Goal: Information Seeking & Learning: Learn about a topic

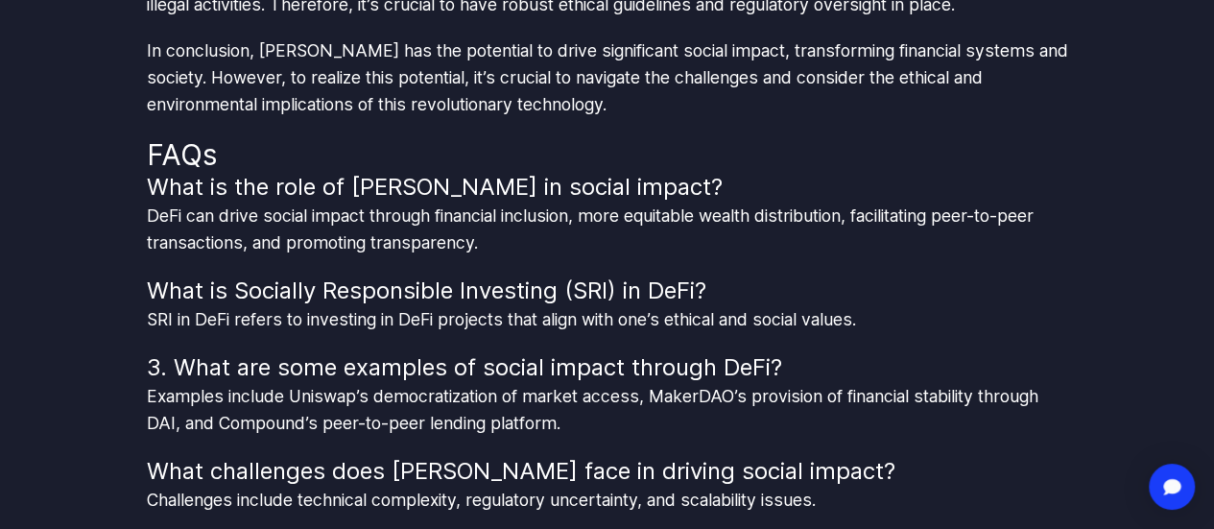
scroll to position [4656, 0]
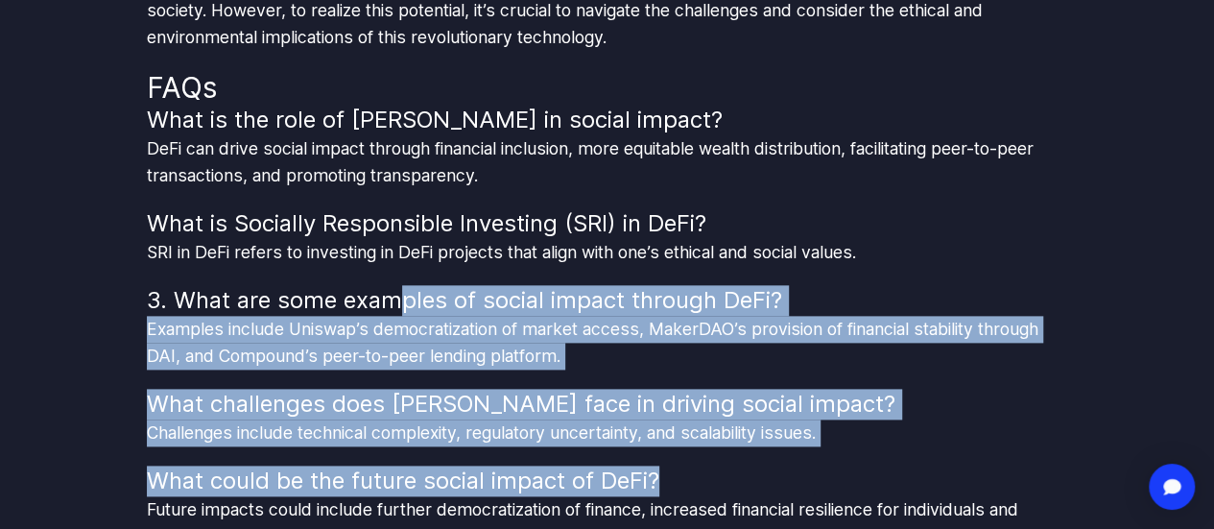
drag, startPoint x: 636, startPoint y: 396, endPoint x: 685, endPoint y: 428, distance: 58.3
click at [685, 428] on div "What is the role of [PERSON_NAME] in social impact? DeFi can drive social impac…" at bounding box center [607, 327] width 921 height 445
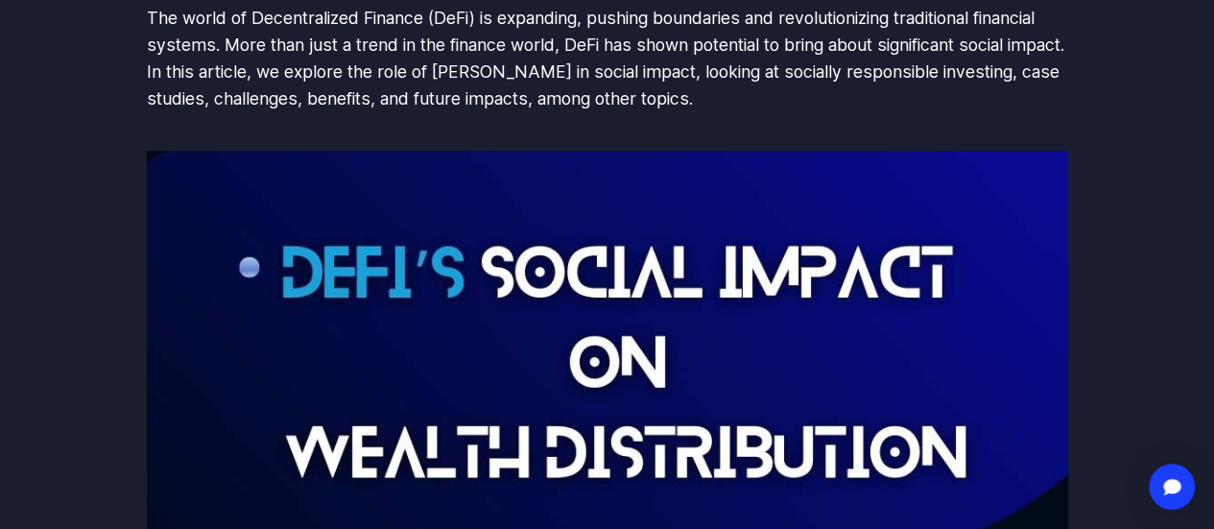
scroll to position [0, 0]
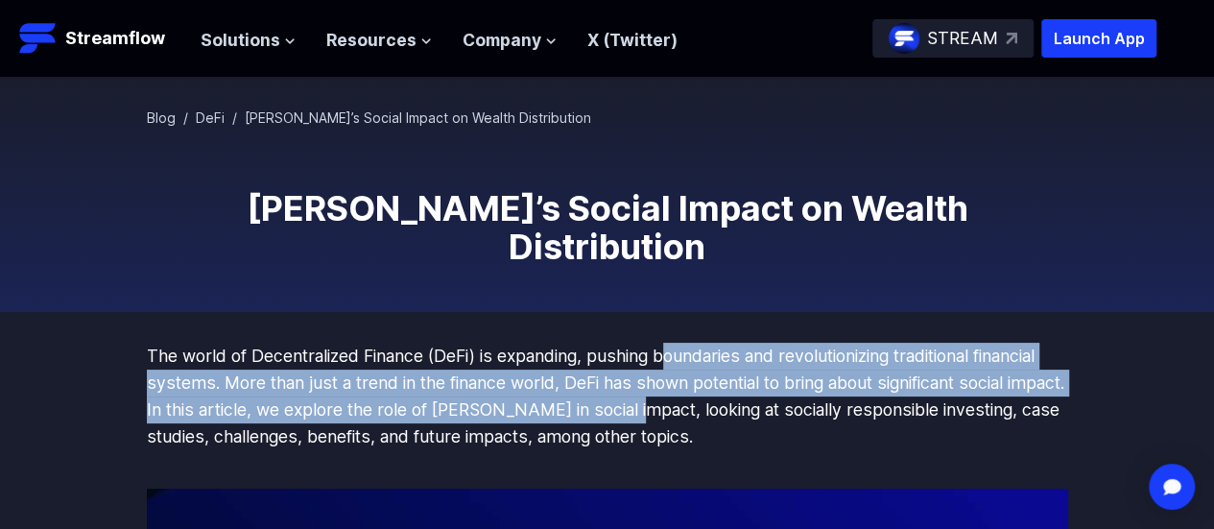
drag, startPoint x: 674, startPoint y: 310, endPoint x: 683, endPoint y: 380, distance: 70.7
click at [683, 380] on p "The world of Decentralized Finance (DeFi) is expanding, pushing boundaries and …" at bounding box center [607, 396] width 921 height 107
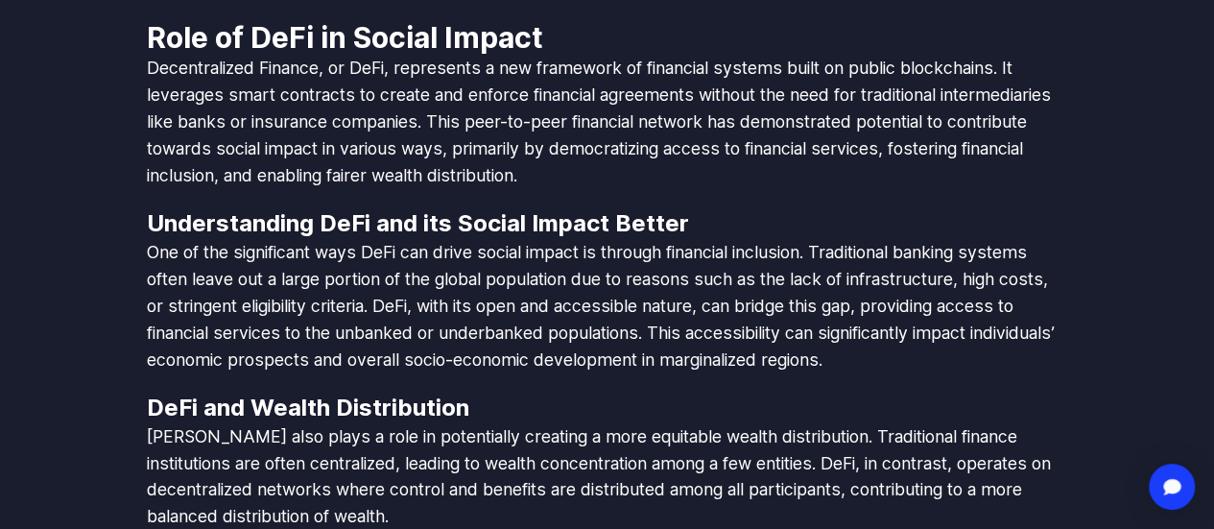
scroll to position [2015, 0]
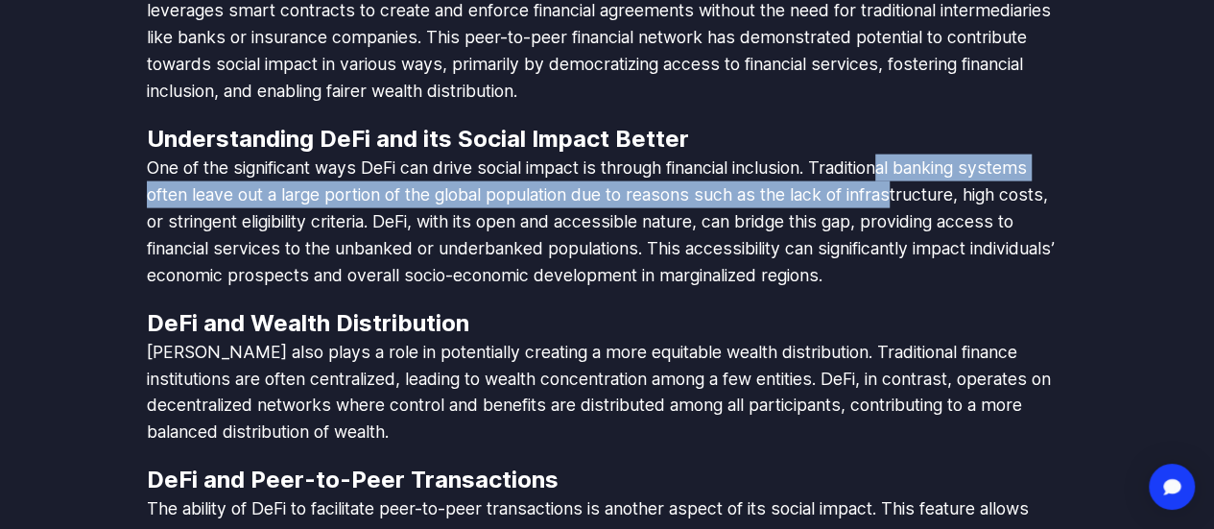
drag, startPoint x: 900, startPoint y: 127, endPoint x: 900, endPoint y: 165, distance: 38.4
click at [900, 165] on p "One of the significant ways DeFi can drive social impact is through financial i…" at bounding box center [607, 221] width 921 height 134
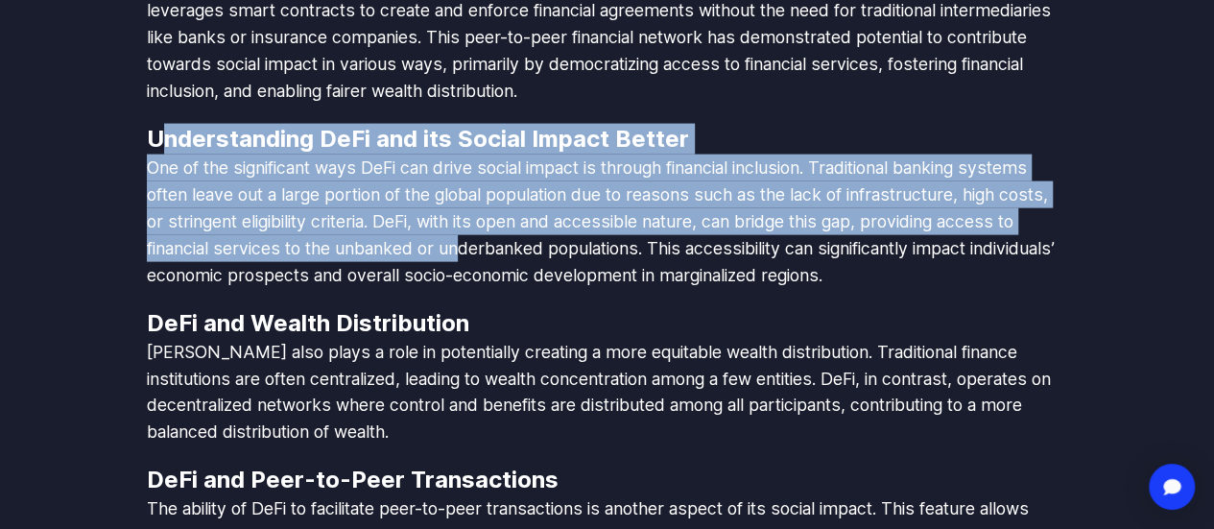
drag, startPoint x: 155, startPoint y: 114, endPoint x: 462, endPoint y: 216, distance: 322.5
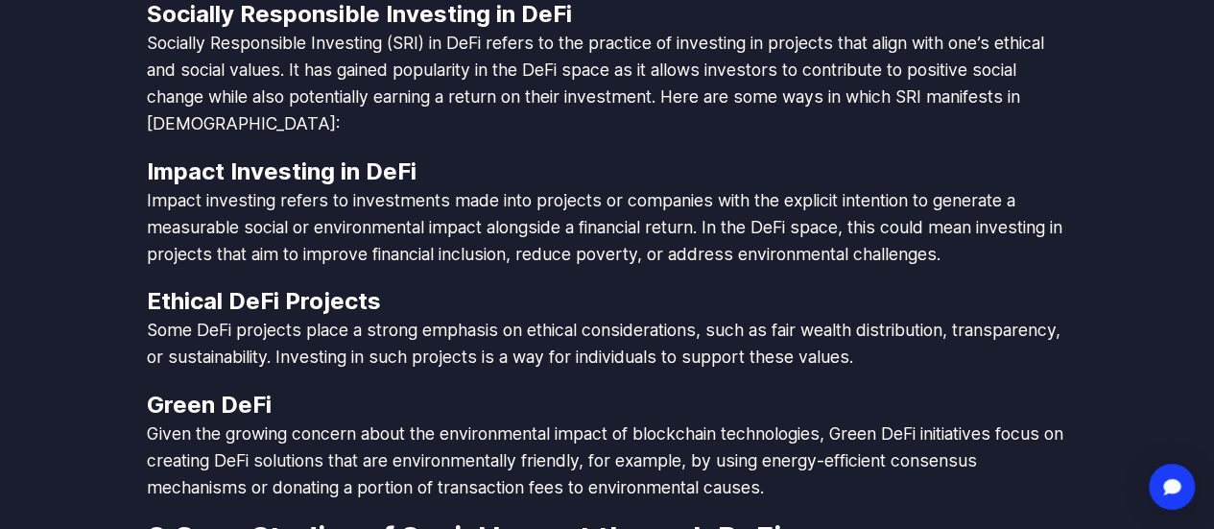
scroll to position [2591, 0]
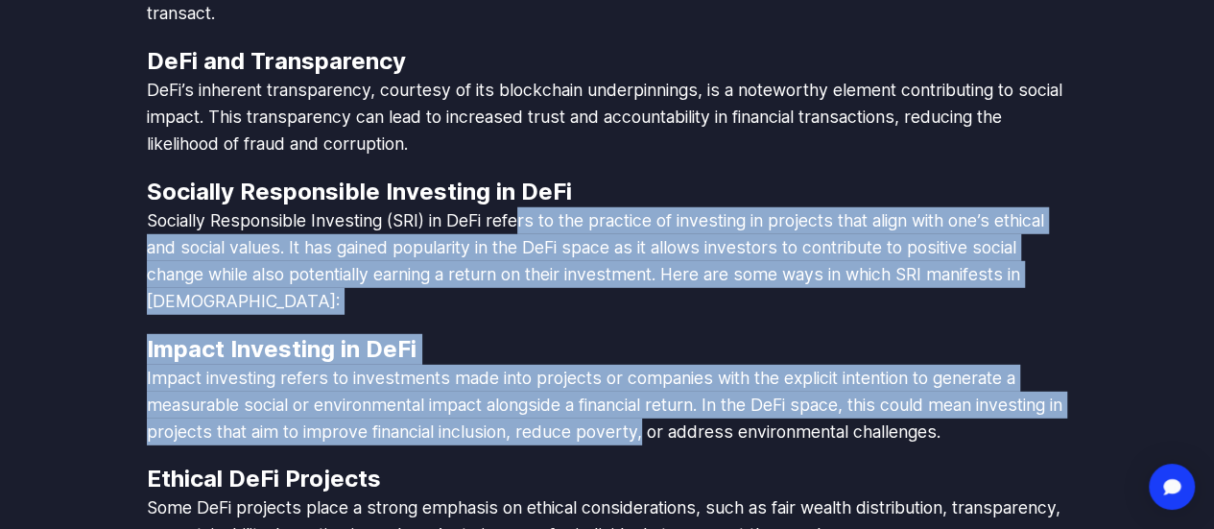
drag, startPoint x: 520, startPoint y: 184, endPoint x: 687, endPoint y: 387, distance: 262.4
click at [683, 387] on div "The world of Decentralized Finance (DeFi) is expanding, pushing boundaries and …" at bounding box center [607, 192] width 921 height 4881
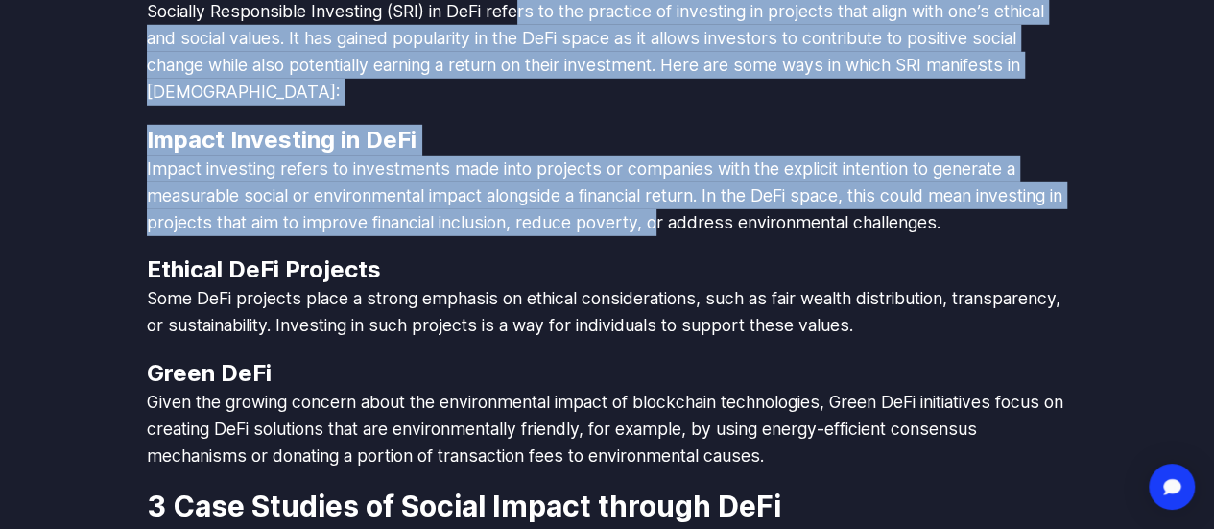
scroll to position [2879, 0]
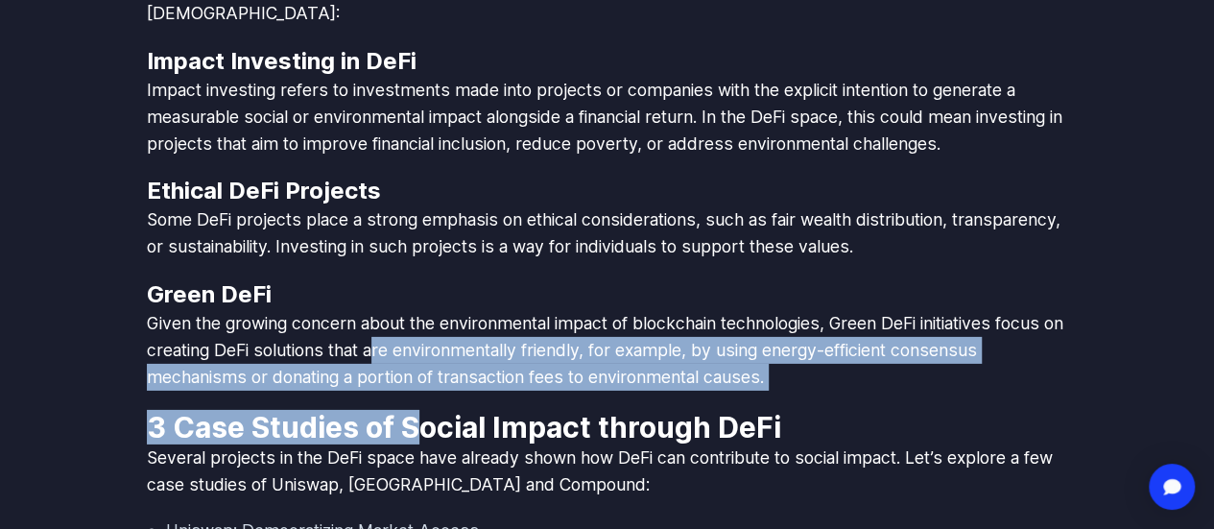
drag, startPoint x: 410, startPoint y: 321, endPoint x: 413, endPoint y: 361, distance: 39.4
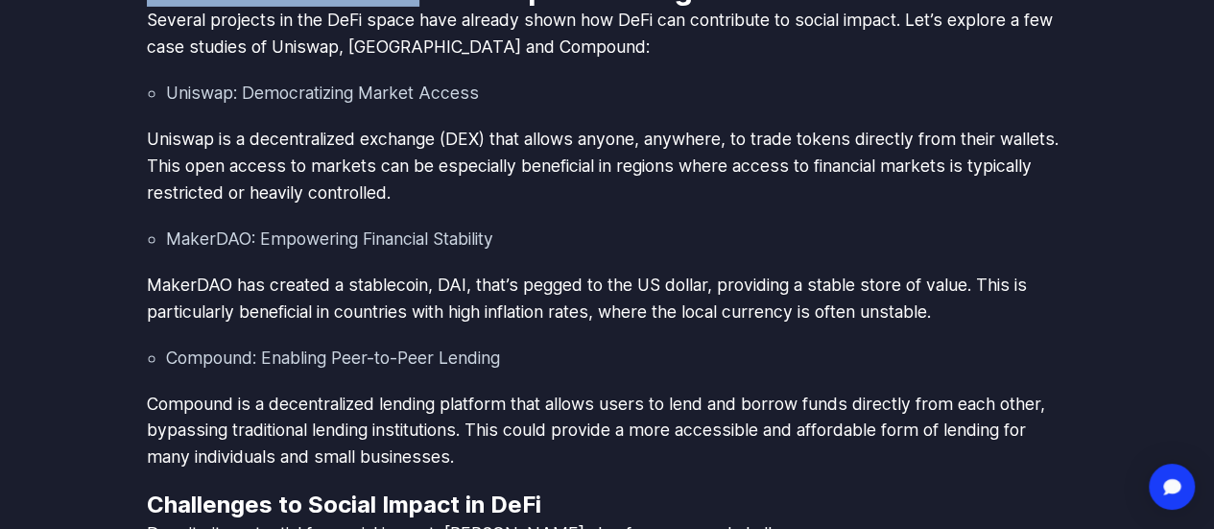
scroll to position [3358, 0]
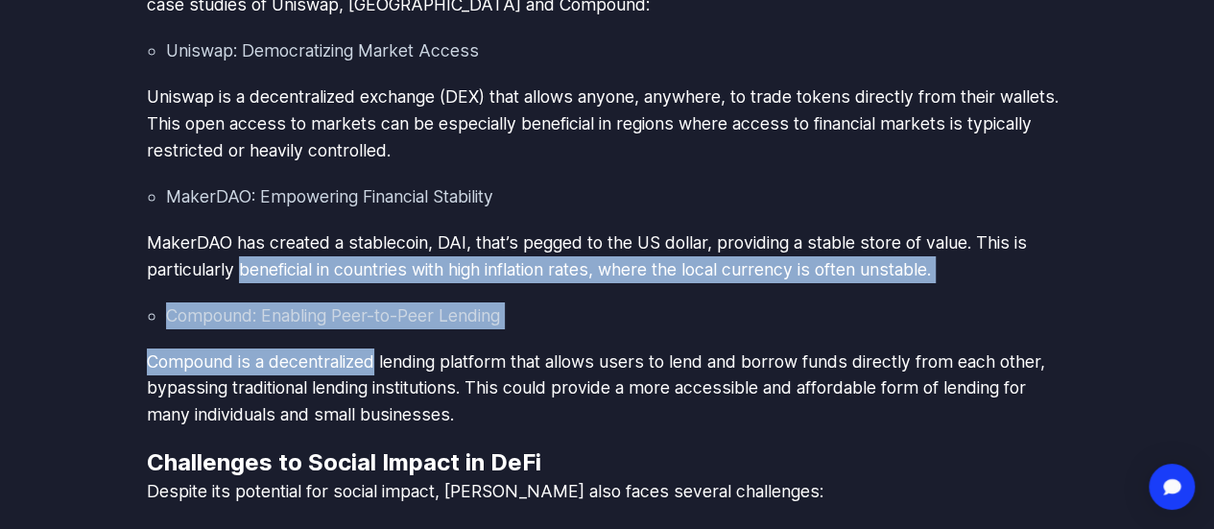
drag, startPoint x: 253, startPoint y: 222, endPoint x: 373, endPoint y: 327, distance: 159.8
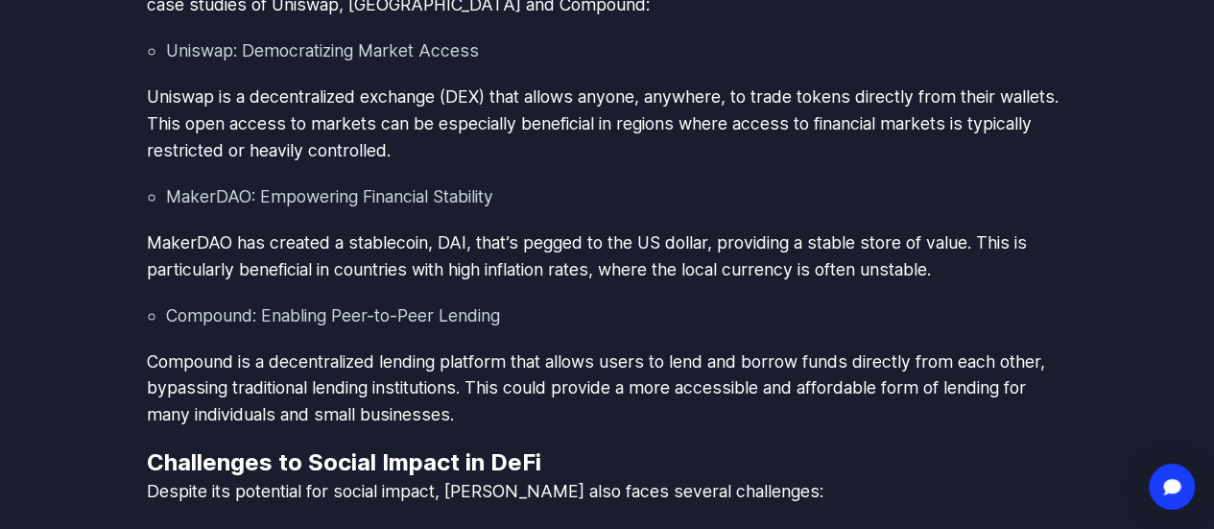
click at [390, 348] on p "Compound is a decentralized lending platform that allows users to lend and borr…" at bounding box center [607, 388] width 921 height 81
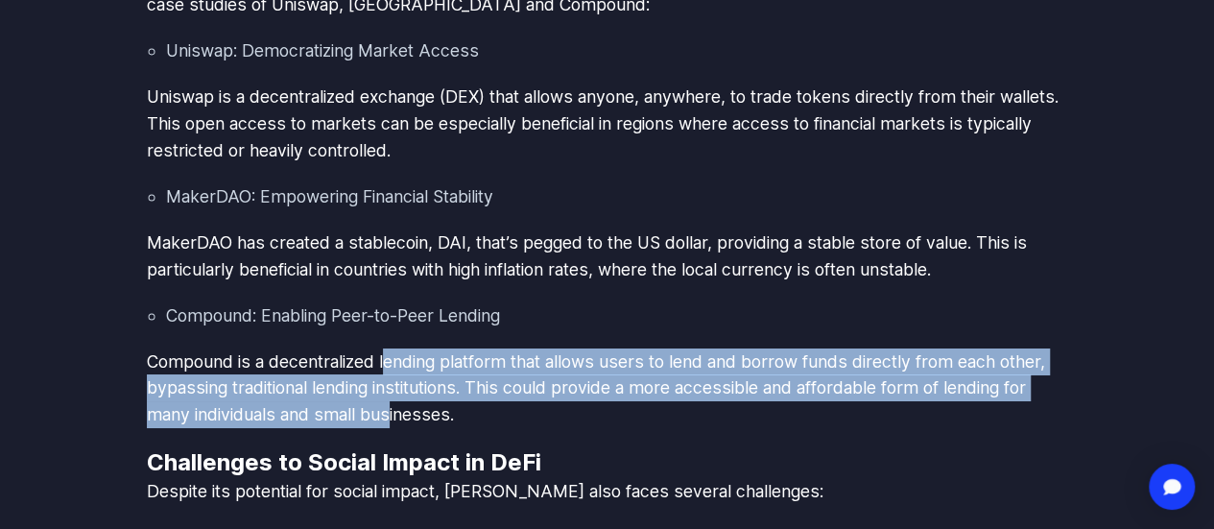
drag, startPoint x: 390, startPoint y: 333, endPoint x: 389, endPoint y: 387, distance: 53.7
click at [389, 387] on p "Compound is a decentralized lending platform that allows users to lend and borr…" at bounding box center [607, 388] width 921 height 81
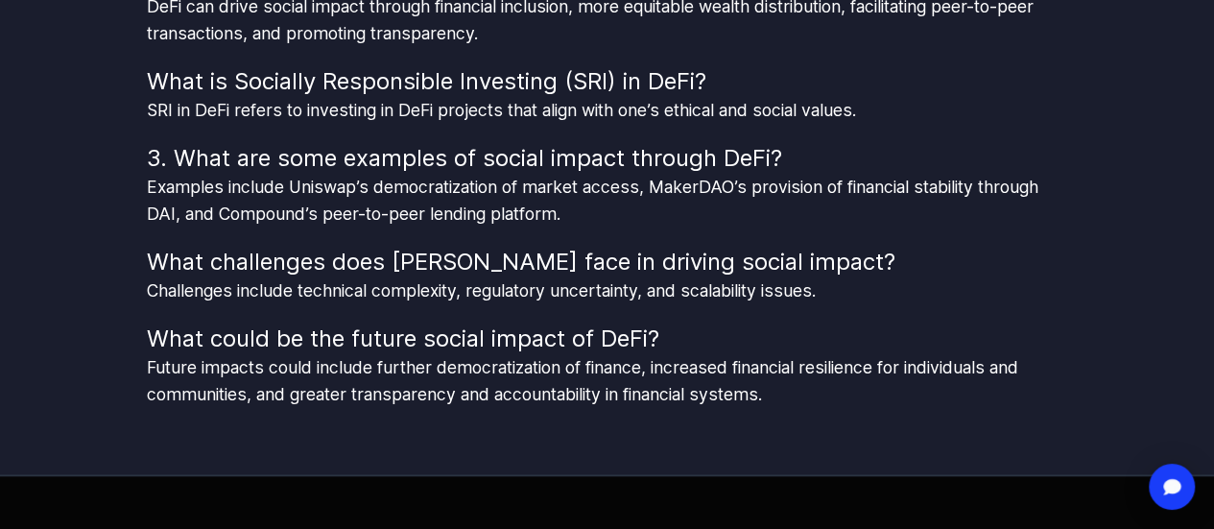
scroll to position [5181, 0]
